Goal: Information Seeking & Learning: Learn about a topic

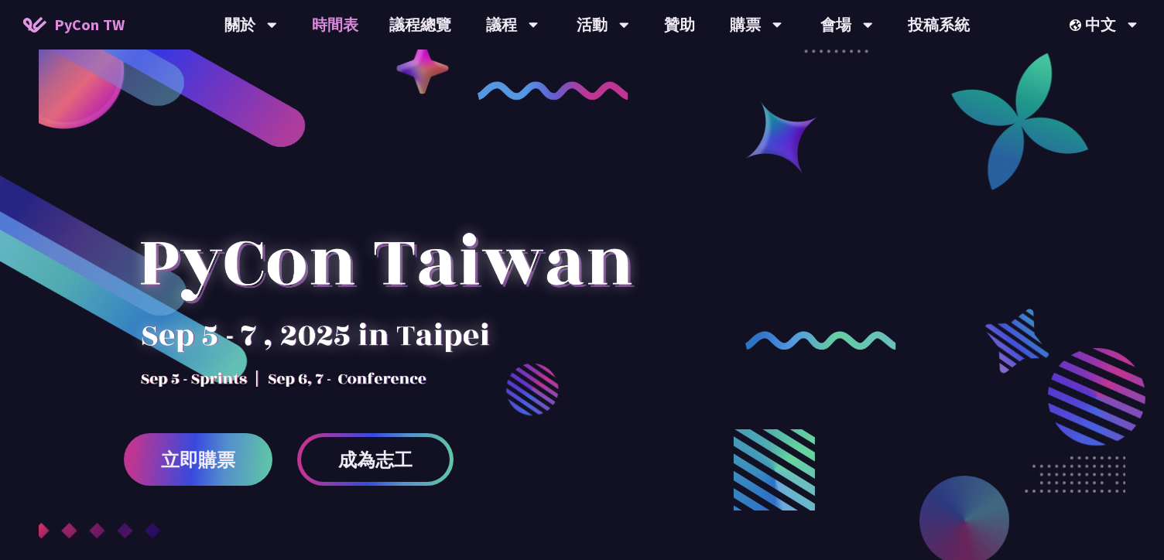
click at [333, 14] on link "時間表" at bounding box center [334, 25] width 77 height 50
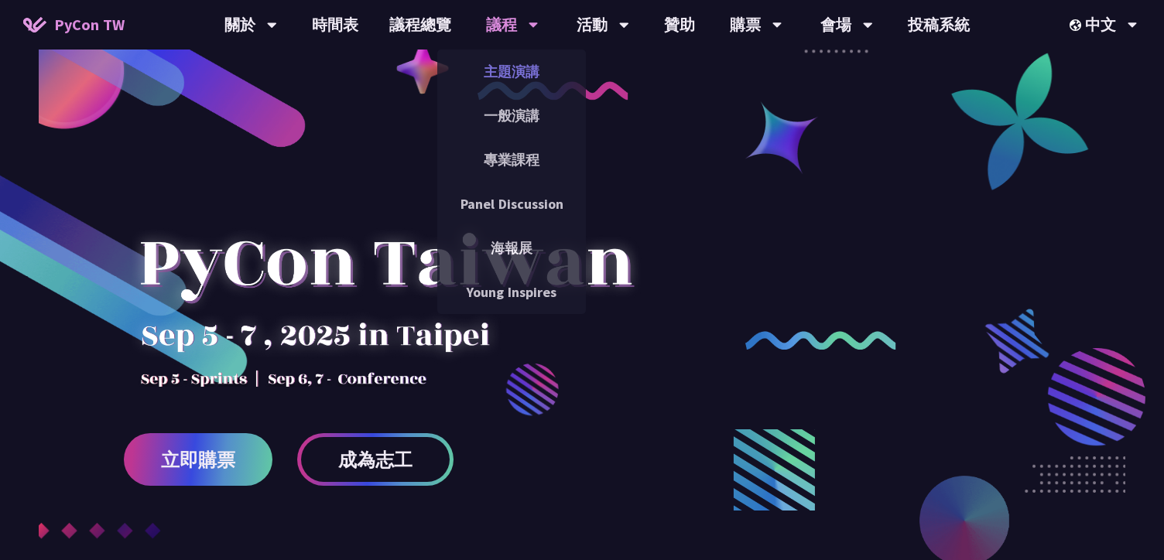
click at [513, 76] on link "主題演講" at bounding box center [511, 71] width 149 height 36
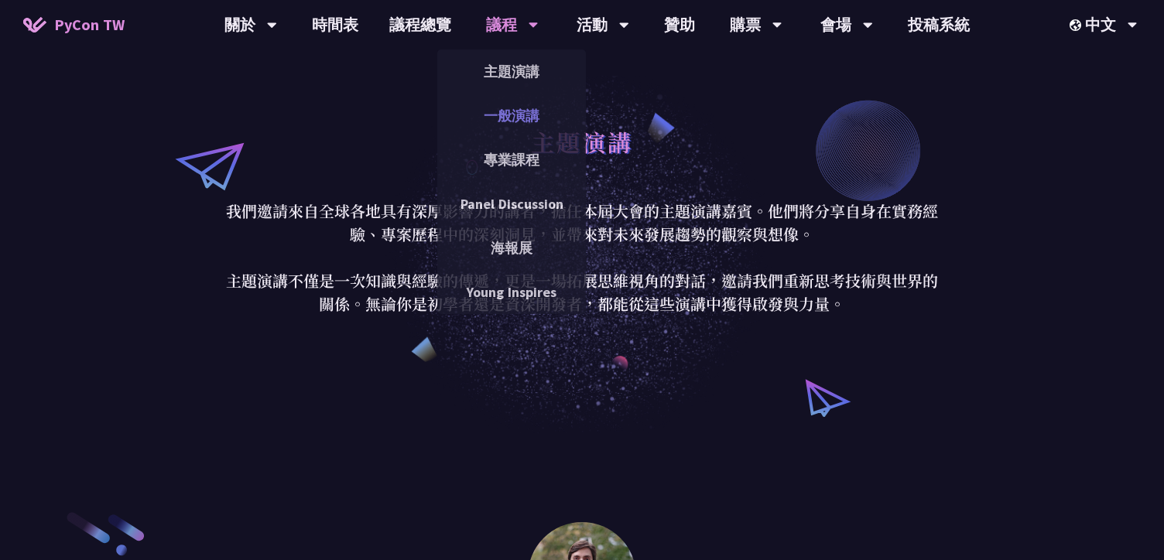
click at [518, 119] on link "一般演講" at bounding box center [511, 115] width 149 height 36
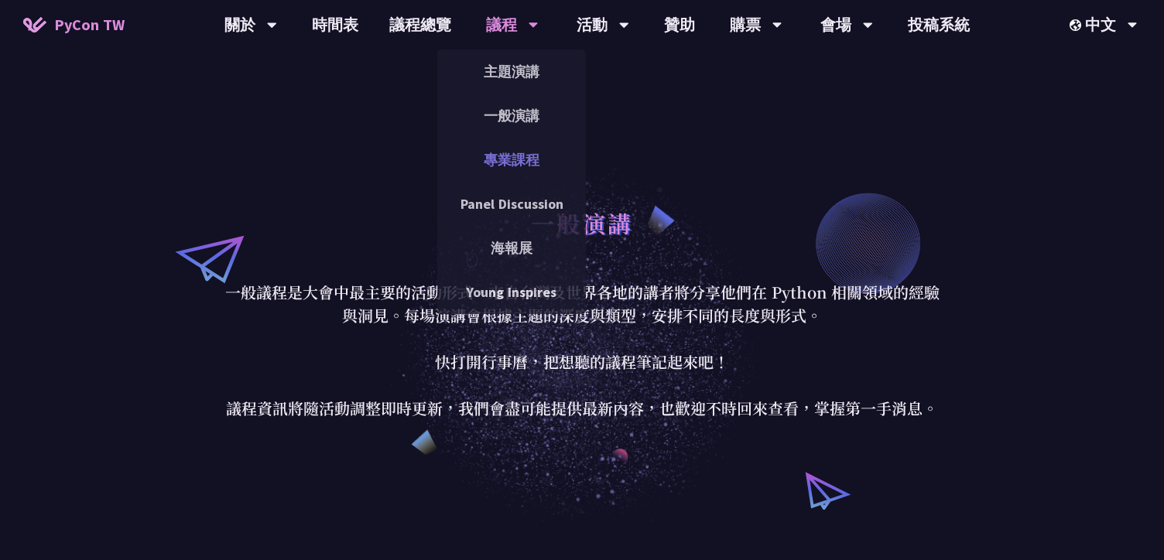
click at [502, 166] on link "專業課程" at bounding box center [511, 160] width 149 height 36
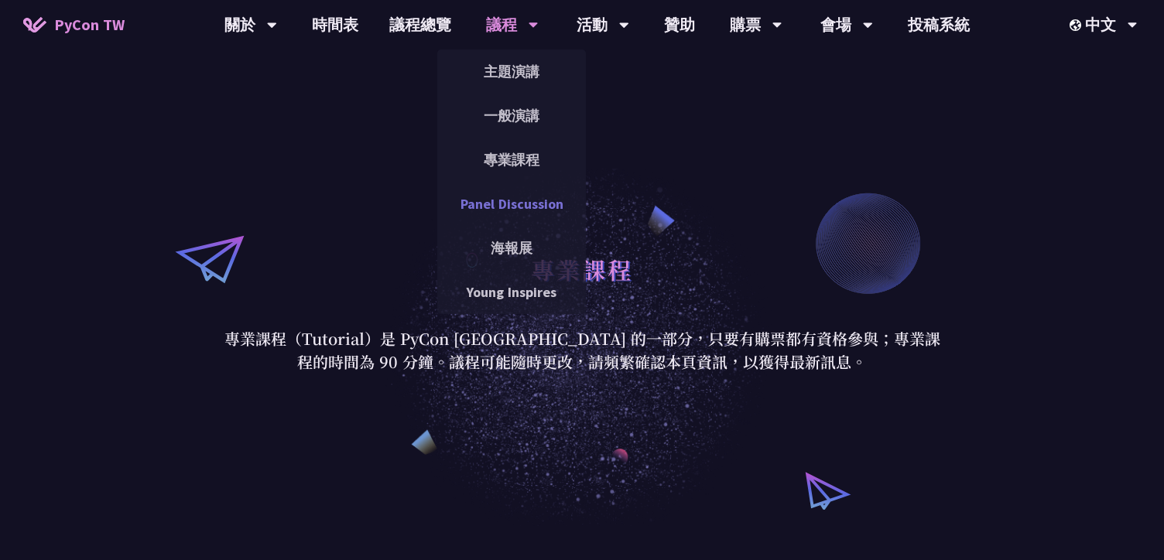
click at [521, 210] on link "Panel Discussion" at bounding box center [511, 204] width 149 height 36
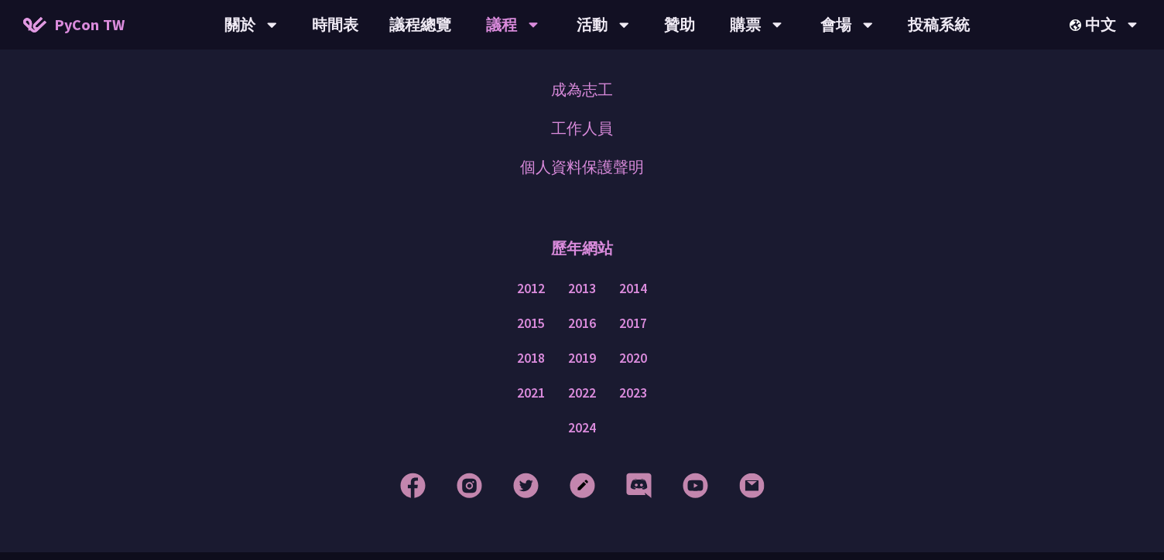
scroll to position [1252, 0]
